Goal: Complete application form

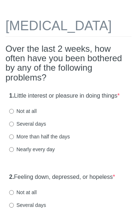
scroll to position [26, 0]
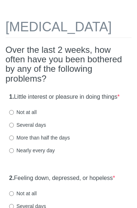
click at [16, 141] on label "More than half the days" at bounding box center [39, 137] width 60 height 7
click at [14, 140] on input "More than half the days" at bounding box center [11, 138] width 5 height 5
radio input "true"
click at [9, 128] on input "Several days" at bounding box center [11, 125] width 5 height 5
radio input "true"
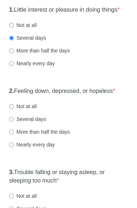
scroll to position [115, 0]
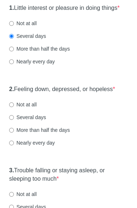
click at [13, 120] on input "Several days" at bounding box center [11, 117] width 5 height 5
radio input "true"
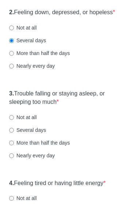
scroll to position [193, 0]
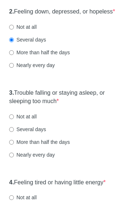
click at [14, 145] on input "More than half the days" at bounding box center [11, 142] width 5 height 5
radio input "true"
click at [35, 120] on label "Not at all" at bounding box center [22, 116] width 27 height 7
click at [14, 119] on input "Not at all" at bounding box center [11, 116] width 5 height 5
radio input "true"
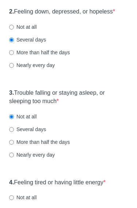
click at [19, 133] on label "Several days" at bounding box center [27, 129] width 37 height 7
click at [14, 132] on input "Several days" at bounding box center [11, 129] width 5 height 5
radio input "true"
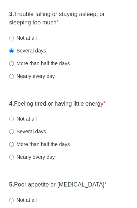
scroll to position [271, 0]
click at [14, 147] on input "More than half the days" at bounding box center [11, 144] width 5 height 5
radio input "true"
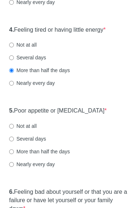
scroll to position [346, 0]
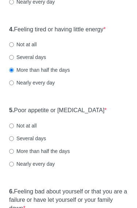
click at [14, 128] on input "Not at all" at bounding box center [11, 126] width 5 height 5
radio input "true"
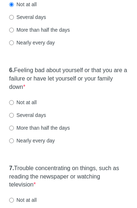
scroll to position [467, 0]
click at [13, 118] on input "Several days" at bounding box center [11, 115] width 5 height 5
radio input "true"
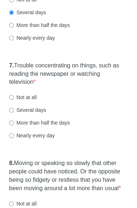
click at [13, 113] on input "Several days" at bounding box center [11, 110] width 5 height 5
radio input "true"
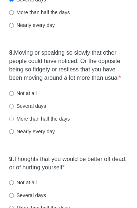
scroll to position [681, 0]
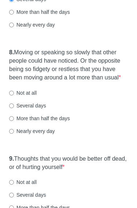
click at [13, 95] on input "Not at all" at bounding box center [11, 93] width 5 height 5
radio input "true"
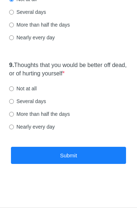
scroll to position [778, 0]
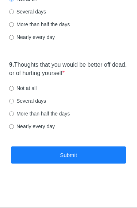
click at [17, 92] on label "Not at all" at bounding box center [22, 88] width 27 height 7
click at [14, 91] on input "Not at all" at bounding box center [11, 88] width 5 height 5
radio input "true"
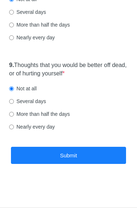
click at [59, 164] on button "Submit" at bounding box center [68, 155] width 115 height 17
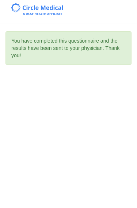
scroll to position [0, 0]
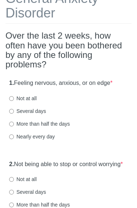
scroll to position [55, 0]
click at [11, 113] on input "Several days" at bounding box center [11, 111] width 5 height 5
radio input "true"
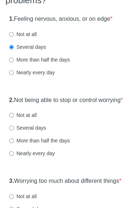
scroll to position [119, 0]
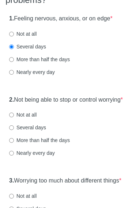
click at [10, 130] on input "Several days" at bounding box center [11, 128] width 5 height 5
radio input "true"
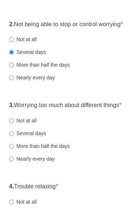
scroll to position [204, 0]
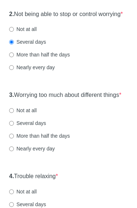
click at [9, 141] on div "3. Worrying too much about different things * Not at all Several days More than…" at bounding box center [68, 126] width 126 height 76
click at [11, 126] on input "Several days" at bounding box center [11, 123] width 5 height 5
radio input "true"
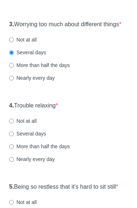
scroll to position [276, 0]
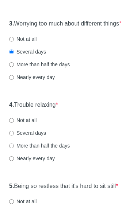
click at [14, 136] on input "Several days" at bounding box center [11, 133] width 5 height 5
radio input "true"
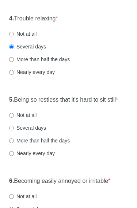
scroll to position [363, 0]
click at [14, 130] on input "Several days" at bounding box center [11, 128] width 5 height 5
radio input "true"
click at [35, 119] on label "Not at all" at bounding box center [22, 114] width 27 height 7
click at [14, 118] on input "Not at all" at bounding box center [11, 115] width 5 height 5
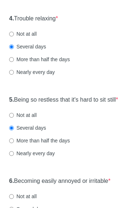
radio input "true"
click at [11, 130] on input "Several days" at bounding box center [11, 128] width 5 height 5
radio input "true"
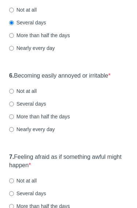
scroll to position [468, 0]
click at [18, 107] on label "Several days" at bounding box center [27, 103] width 37 height 7
click at [14, 106] on input "Several days" at bounding box center [11, 104] width 5 height 5
radio input "true"
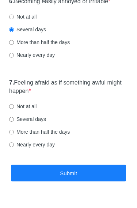
scroll to position [545, 0]
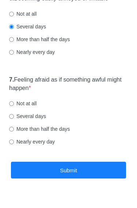
click at [14, 119] on input "Several days" at bounding box center [11, 116] width 5 height 5
radio input "true"
click at [58, 179] on button "Submit" at bounding box center [68, 170] width 115 height 17
